Goal: Information Seeking & Learning: Learn about a topic

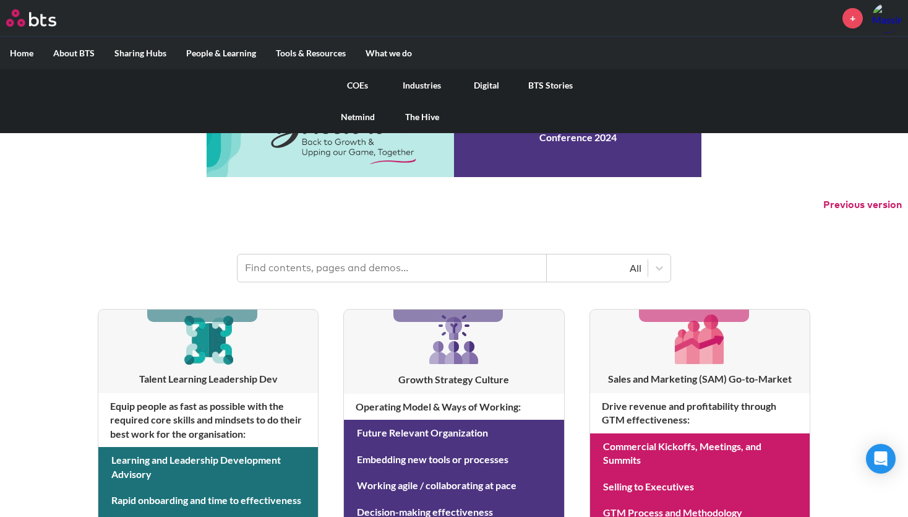
click at [360, 80] on link "COEs" at bounding box center [358, 85] width 64 height 32
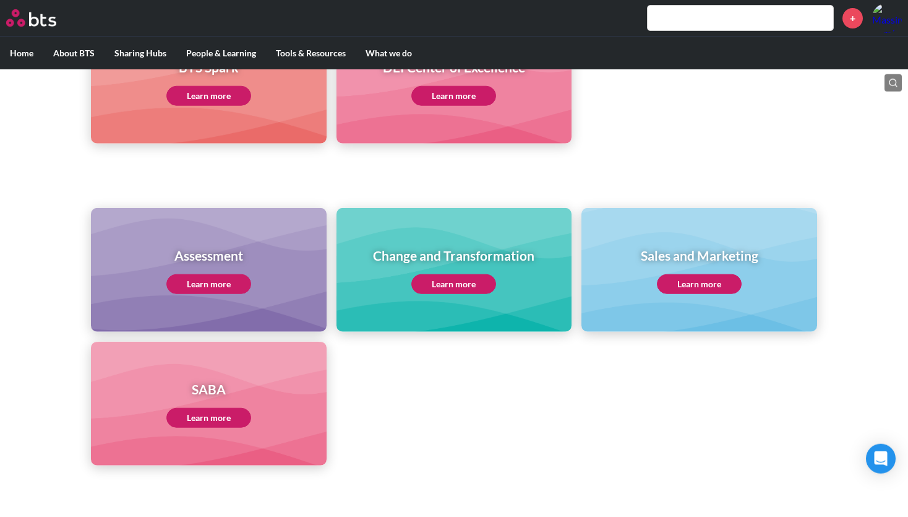
scroll to position [619, 0]
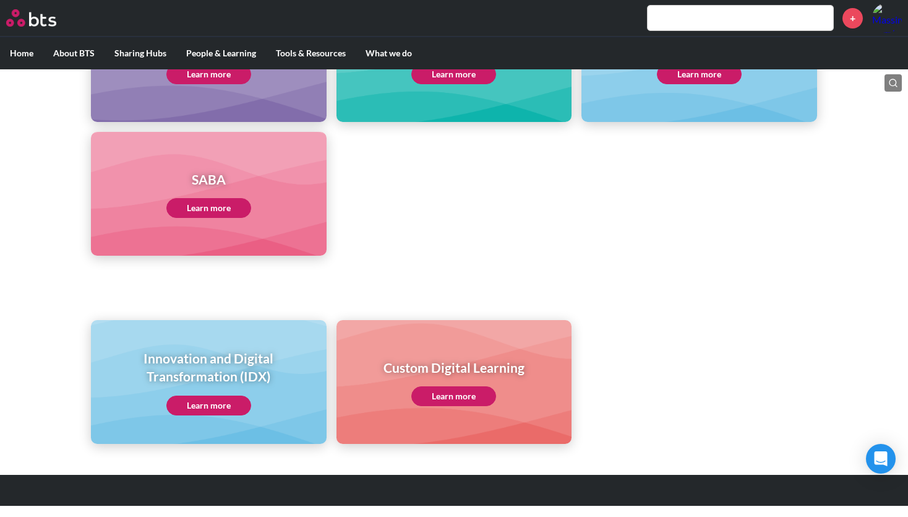
click at [211, 410] on link "Learn more" at bounding box center [208, 405] width 85 height 20
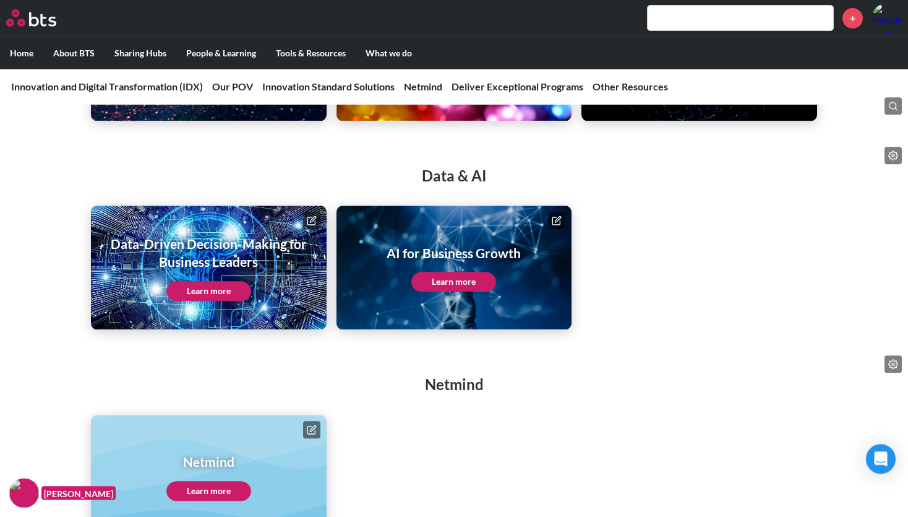
scroll to position [2430, 0]
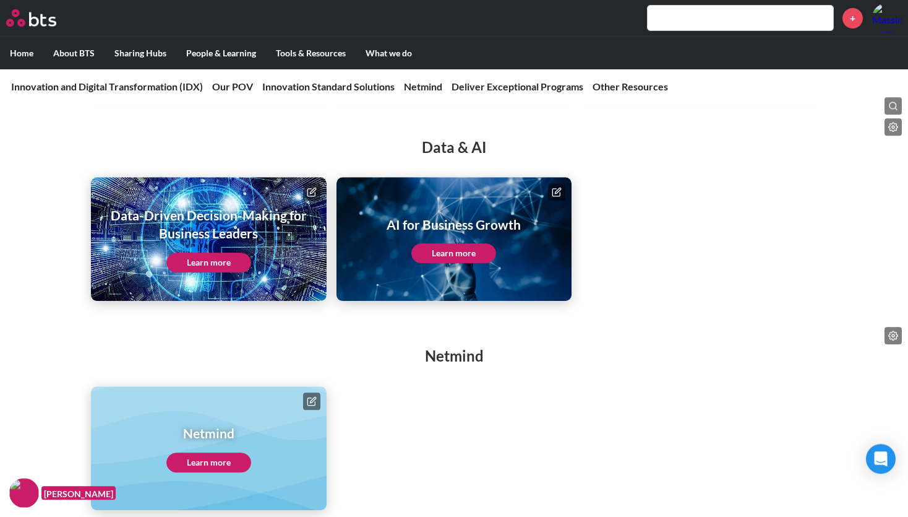
click at [192, 272] on link "Learn more" at bounding box center [208, 262] width 85 height 20
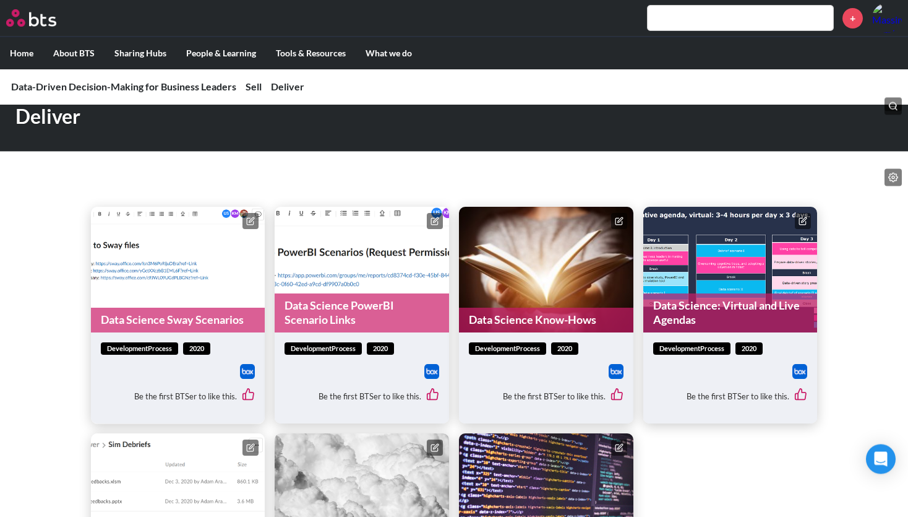
scroll to position [1624, 0]
